Goal: Information Seeking & Learning: Find specific fact

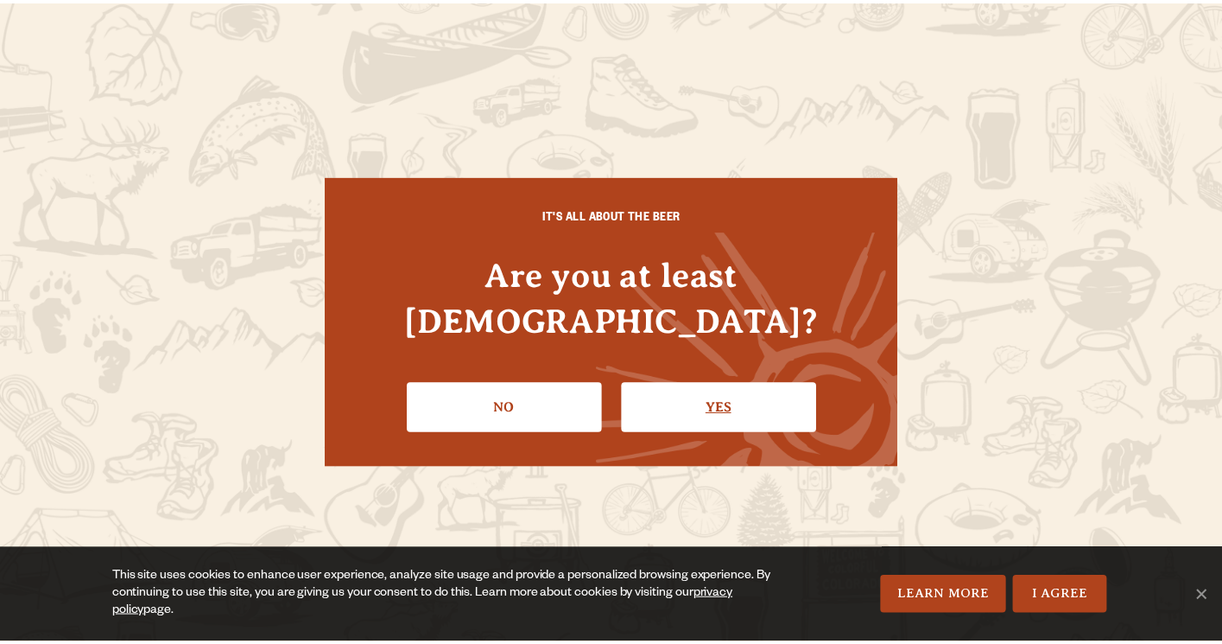
scroll to position [51, 0]
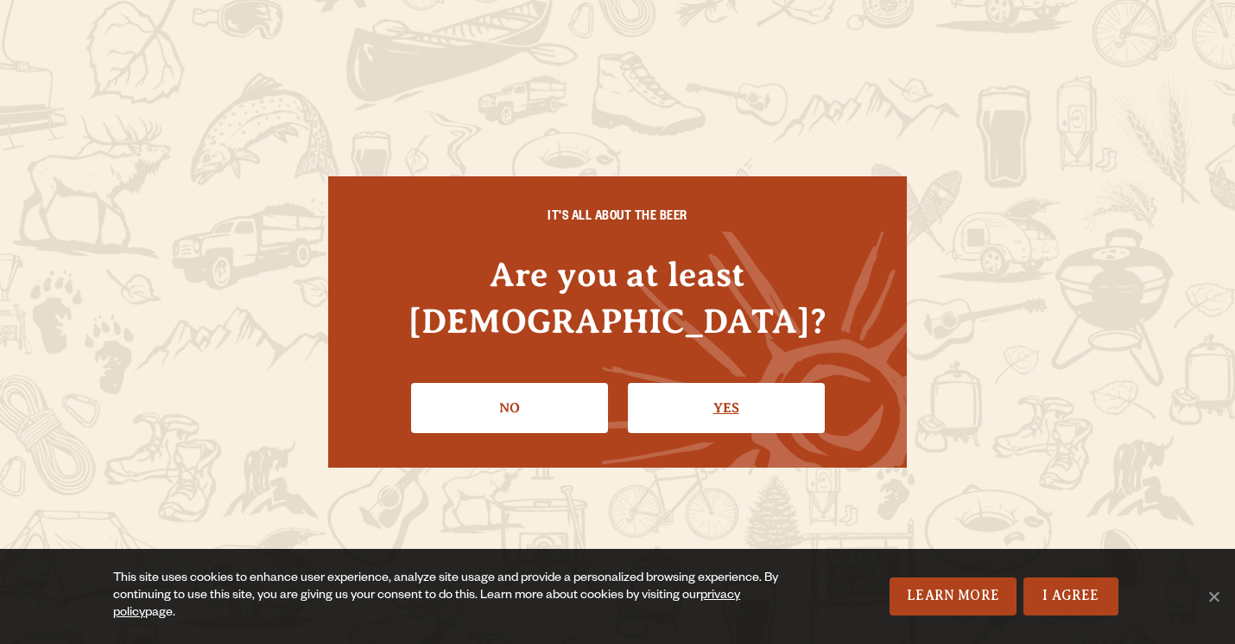
click at [670, 394] on link "Yes" at bounding box center [726, 408] width 197 height 50
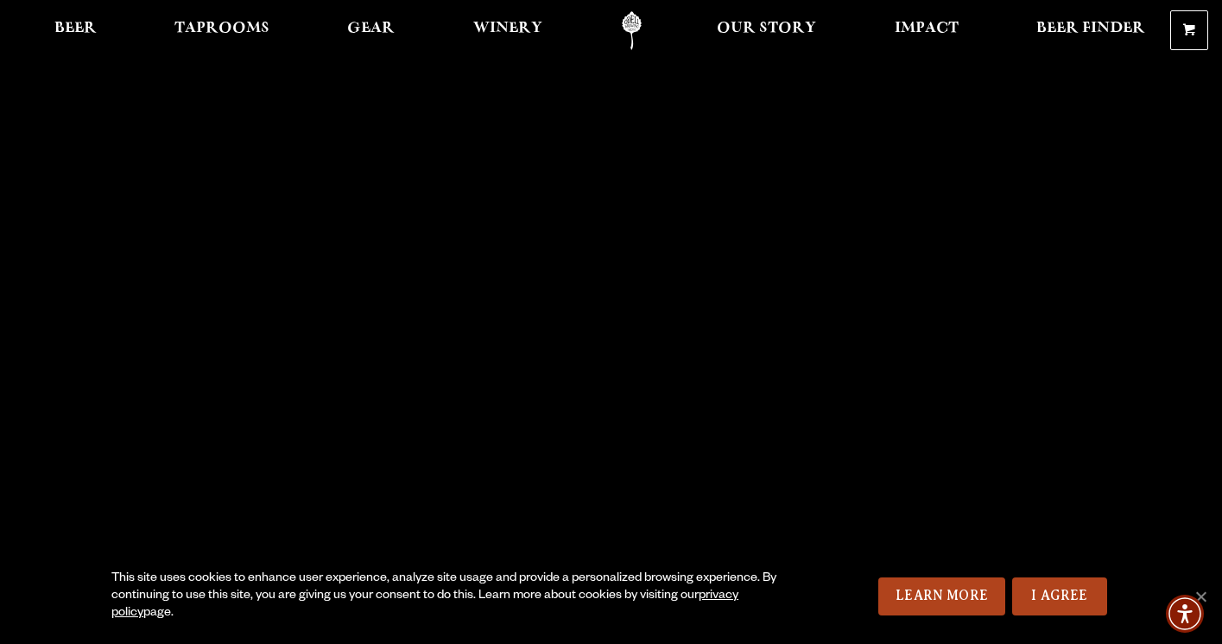
scroll to position [0, 0]
click at [229, 29] on span "Taprooms" at bounding box center [221, 29] width 95 height 14
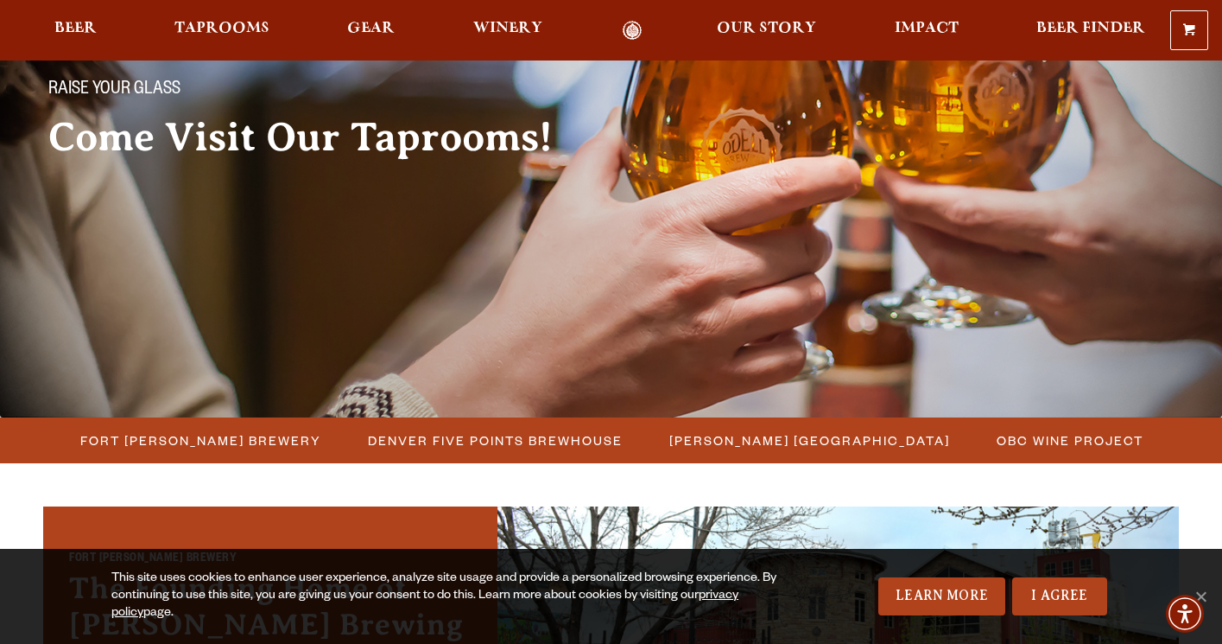
scroll to position [237, 0]
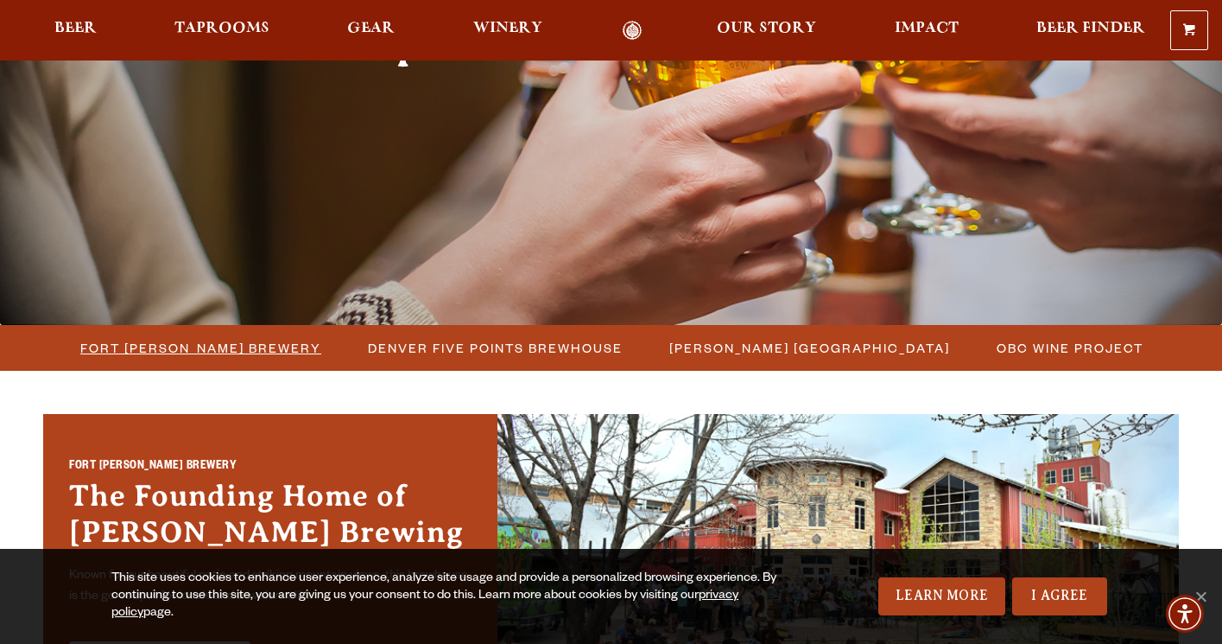
click at [218, 346] on span "Fort [PERSON_NAME] Brewery" at bounding box center [200, 347] width 241 height 25
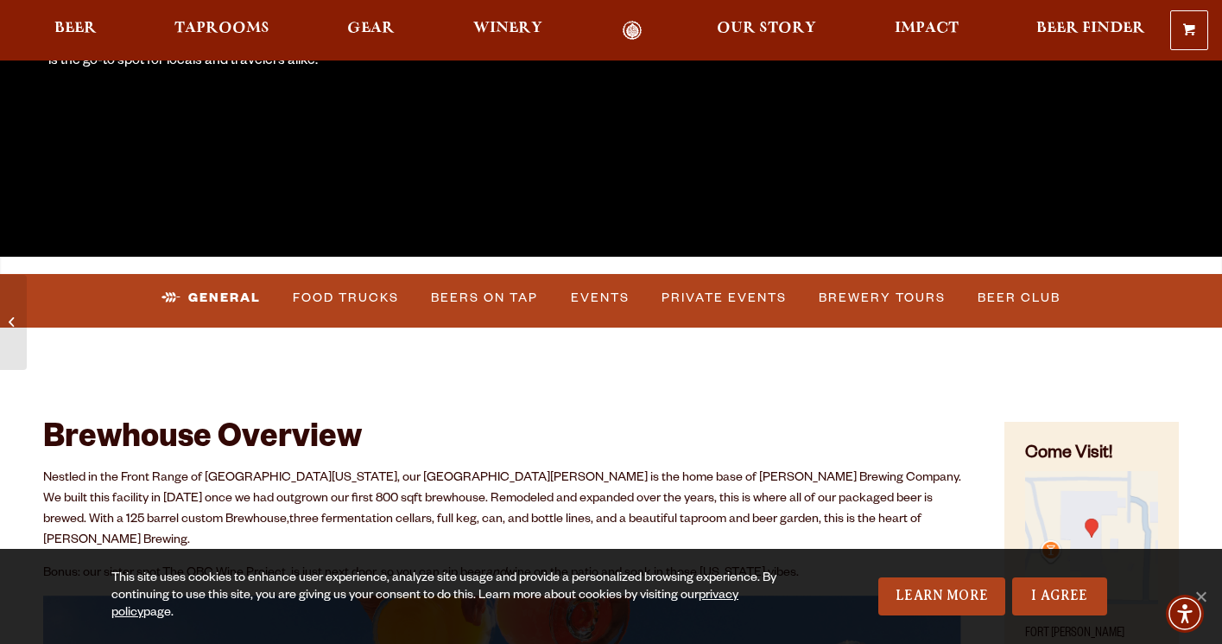
scroll to position [431, 0]
click at [333, 295] on link "Food Trucks" at bounding box center [346, 298] width 120 height 40
click at [343, 297] on link "Food Trucks" at bounding box center [332, 298] width 151 height 40
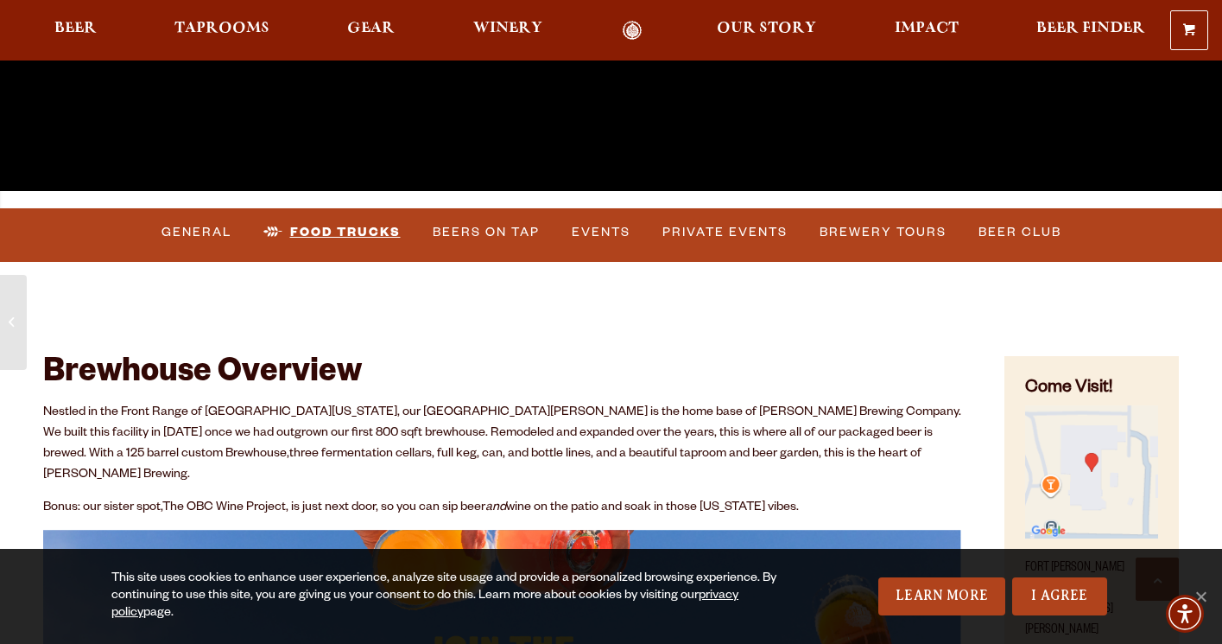
scroll to position [494, 0]
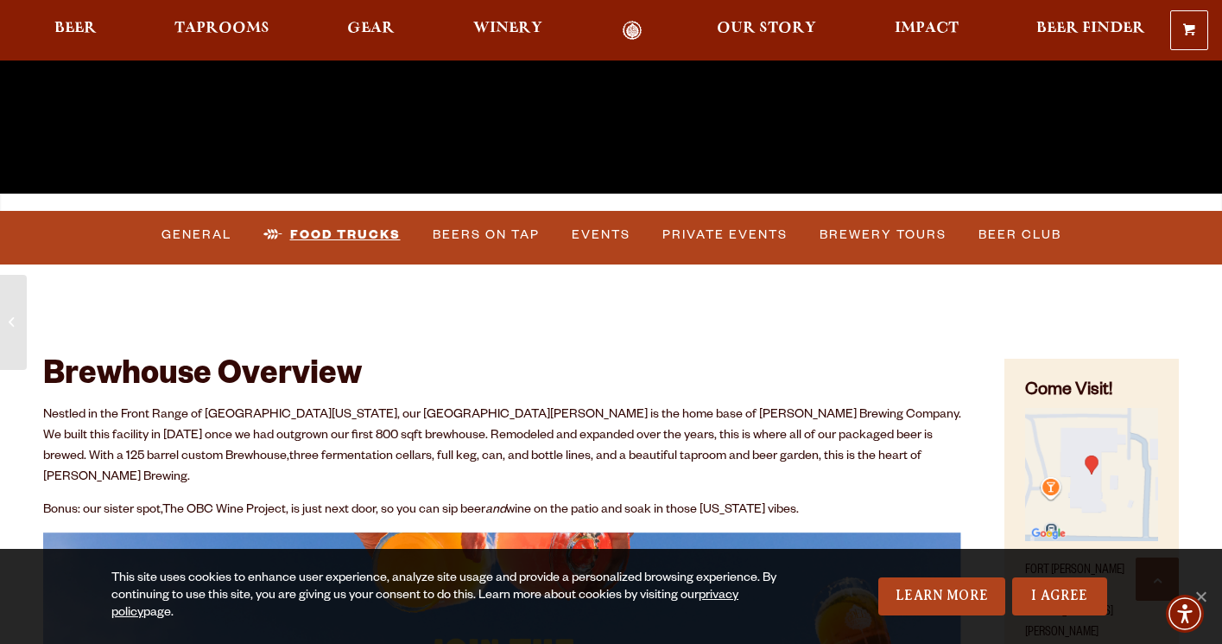
click at [341, 231] on link "Food Trucks" at bounding box center [332, 235] width 151 height 40
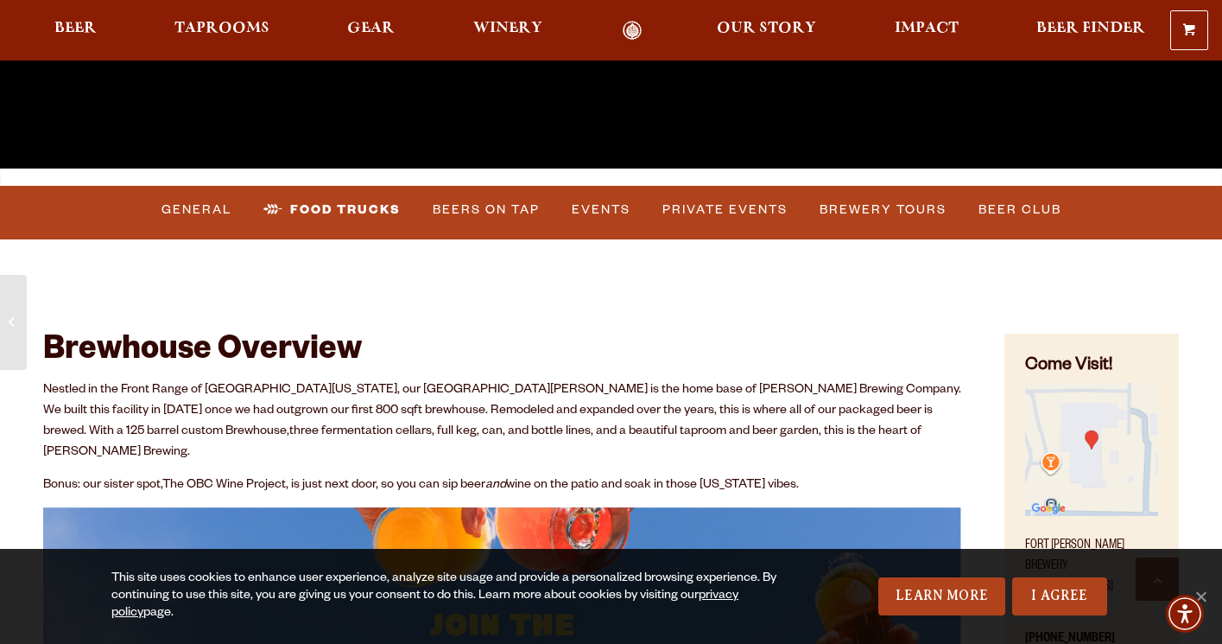
scroll to position [526, 0]
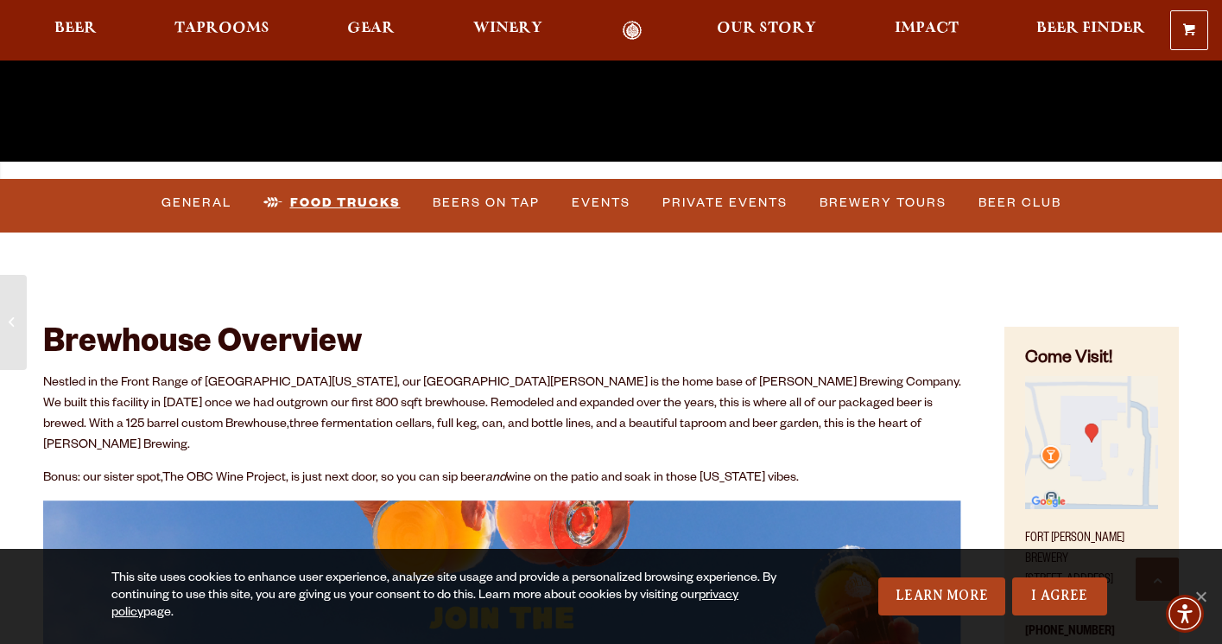
click at [345, 200] on link "Food Trucks" at bounding box center [332, 203] width 151 height 40
click at [594, 204] on link "Events" at bounding box center [601, 203] width 73 height 40
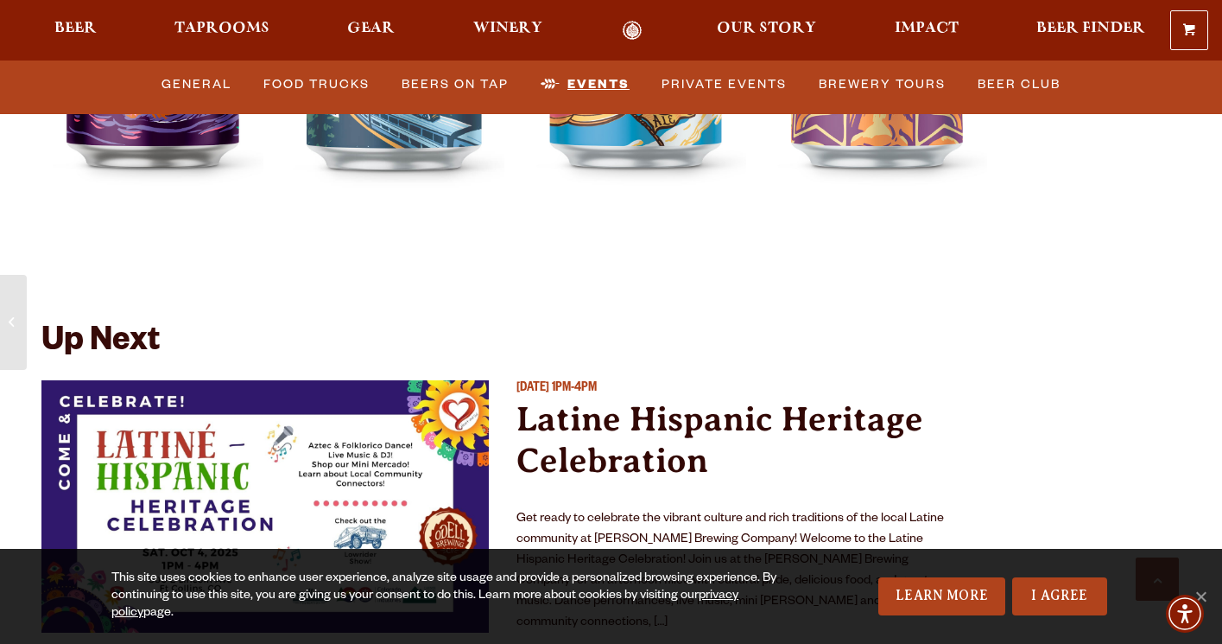
scroll to position [6262, 0]
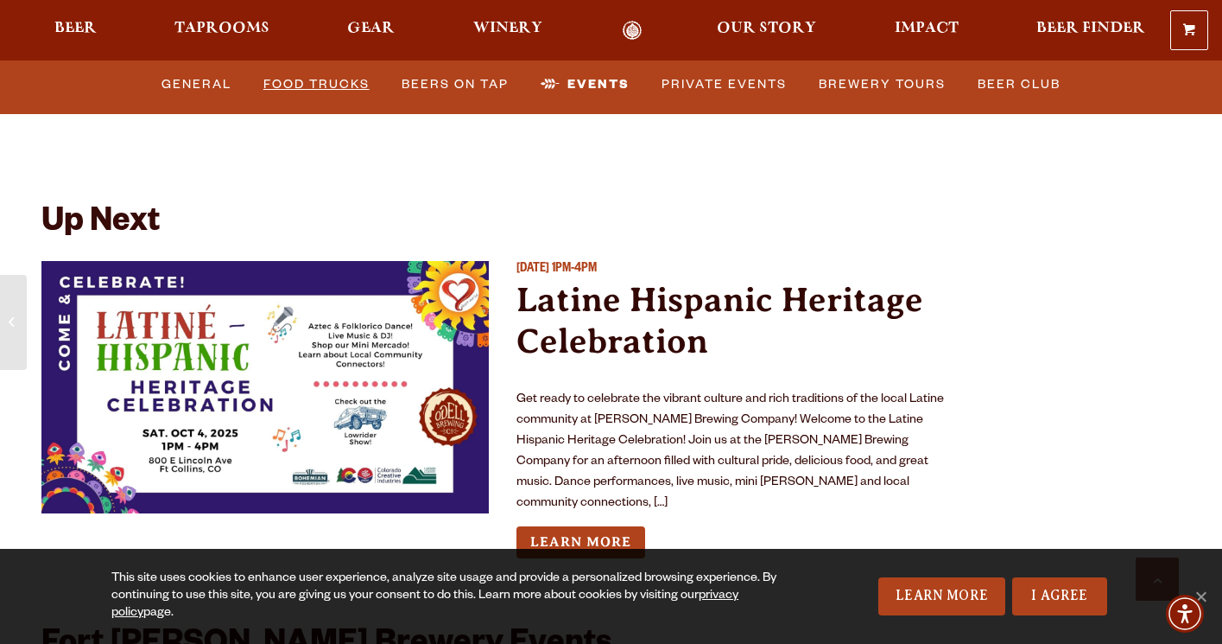
click at [345, 87] on link "Food Trucks" at bounding box center [317, 85] width 120 height 40
click at [345, 81] on link "Food Trucks" at bounding box center [332, 85] width 151 height 40
click at [272, 82] on link "Food Trucks" at bounding box center [332, 85] width 151 height 40
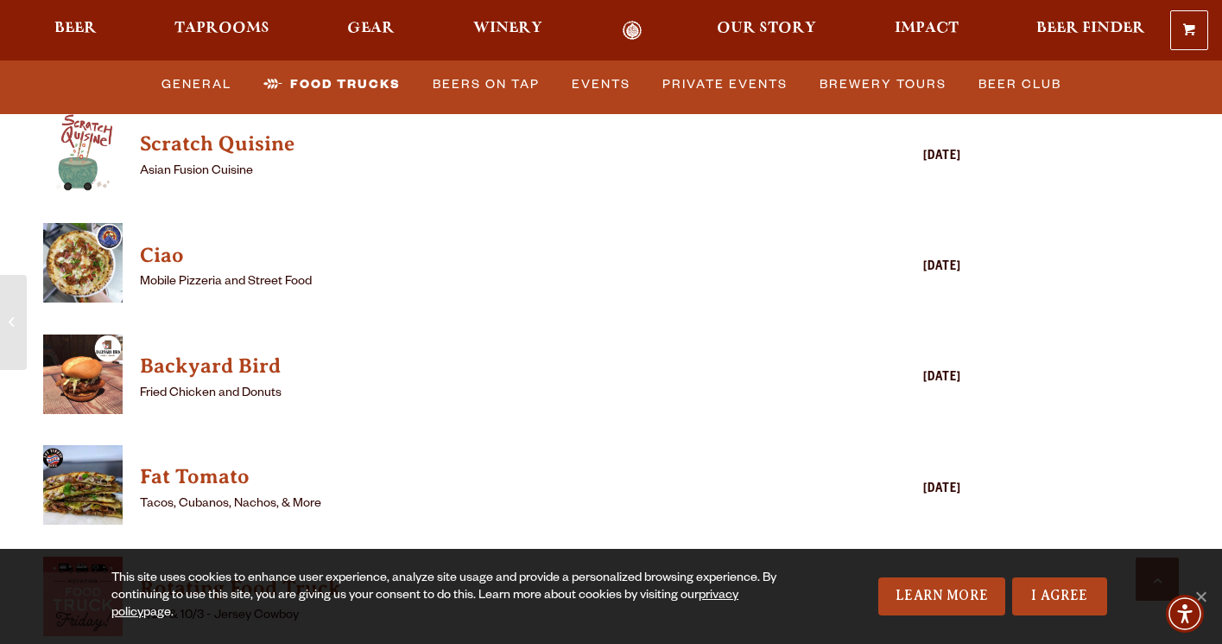
scroll to position [4255, 0]
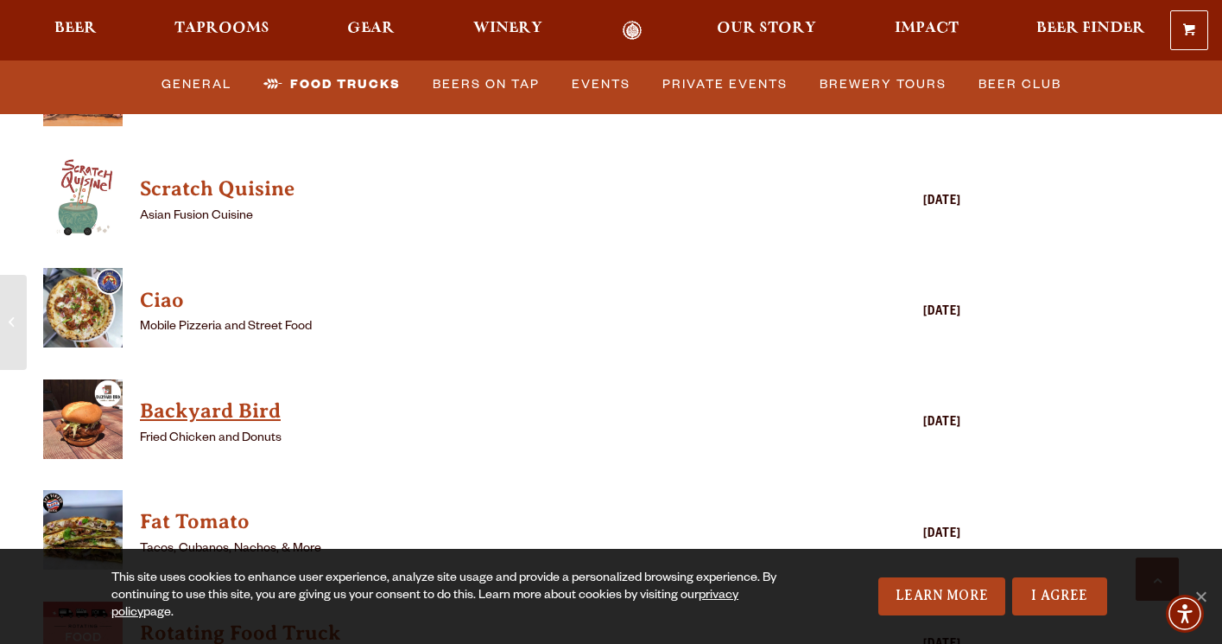
click at [238, 397] on h4 "Backyard Bird" at bounding box center [477, 411] width 675 height 28
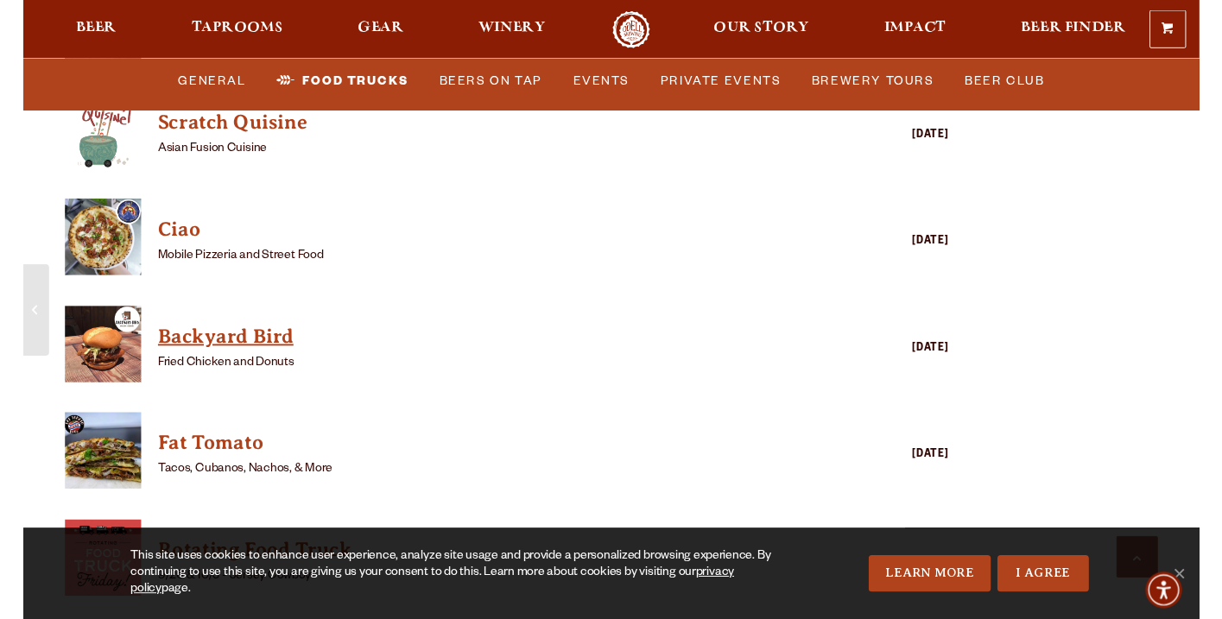
scroll to position [4317, 0]
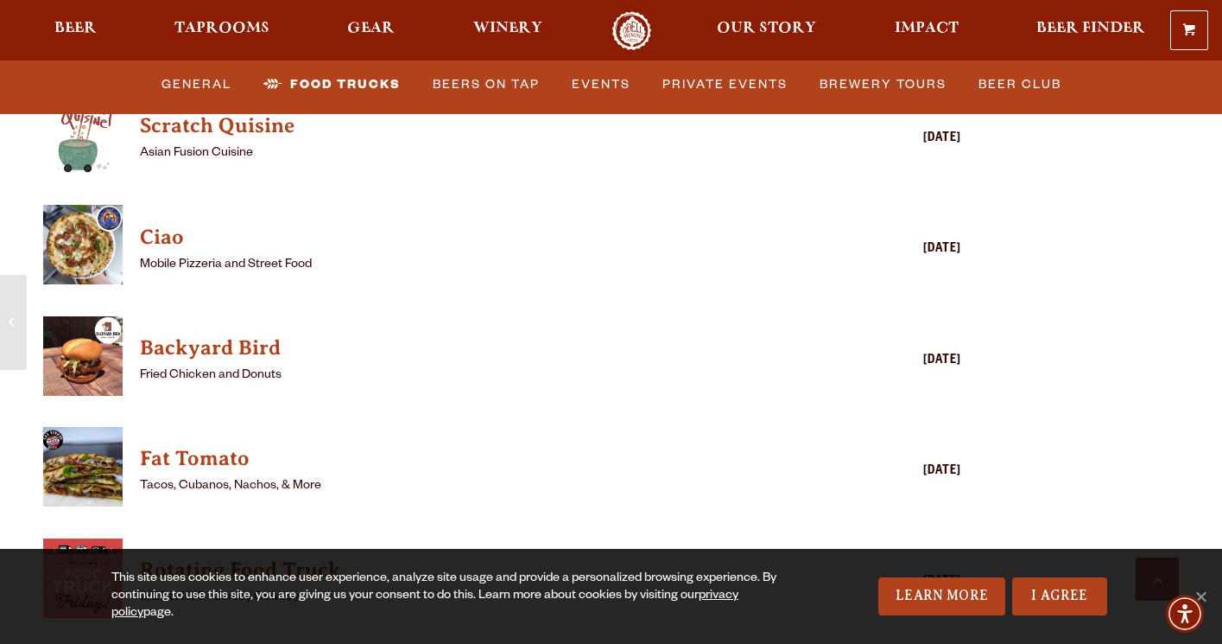
click at [93, 316] on img "View Backyard Bird details (opens in a new window)" at bounding box center [82, 355] width 79 height 79
